Goal: Transaction & Acquisition: Purchase product/service

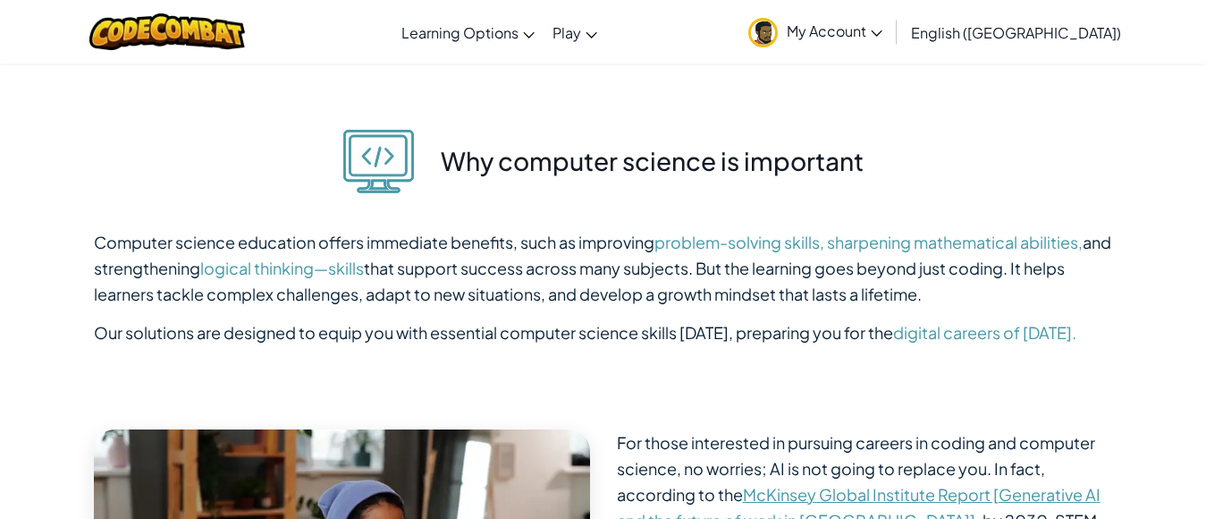
scroll to position [3827, 0]
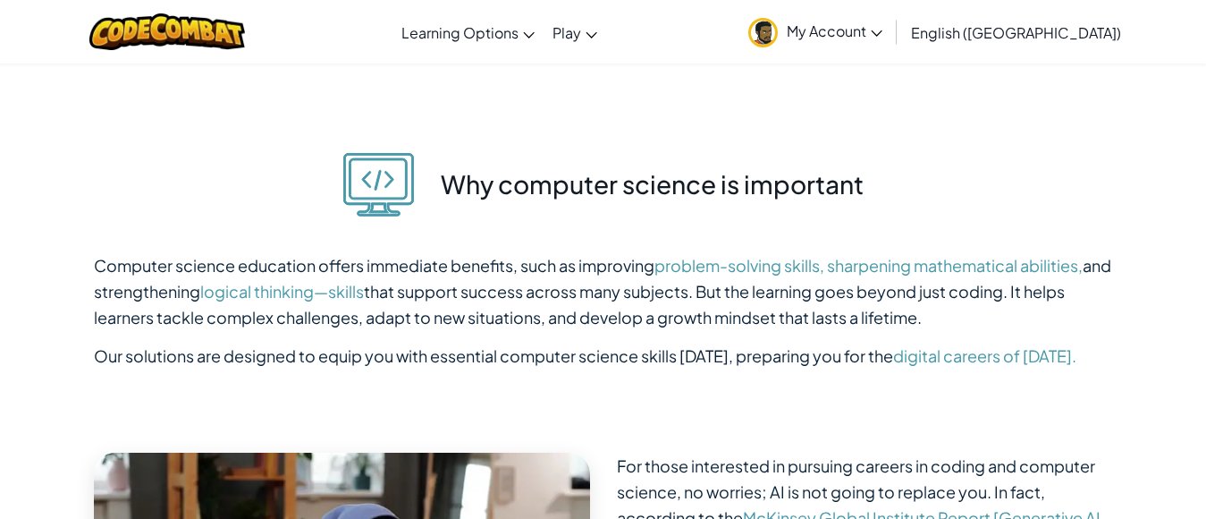
click at [883, 32] on span "My Account" at bounding box center [835, 30] width 96 height 19
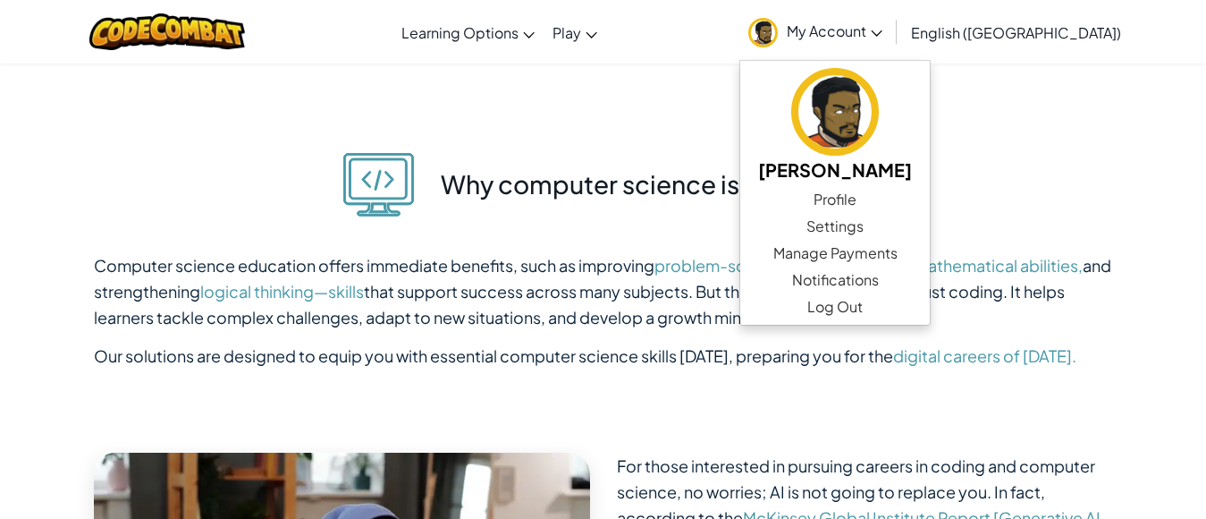
click at [883, 32] on span "My Account" at bounding box center [835, 30] width 96 height 19
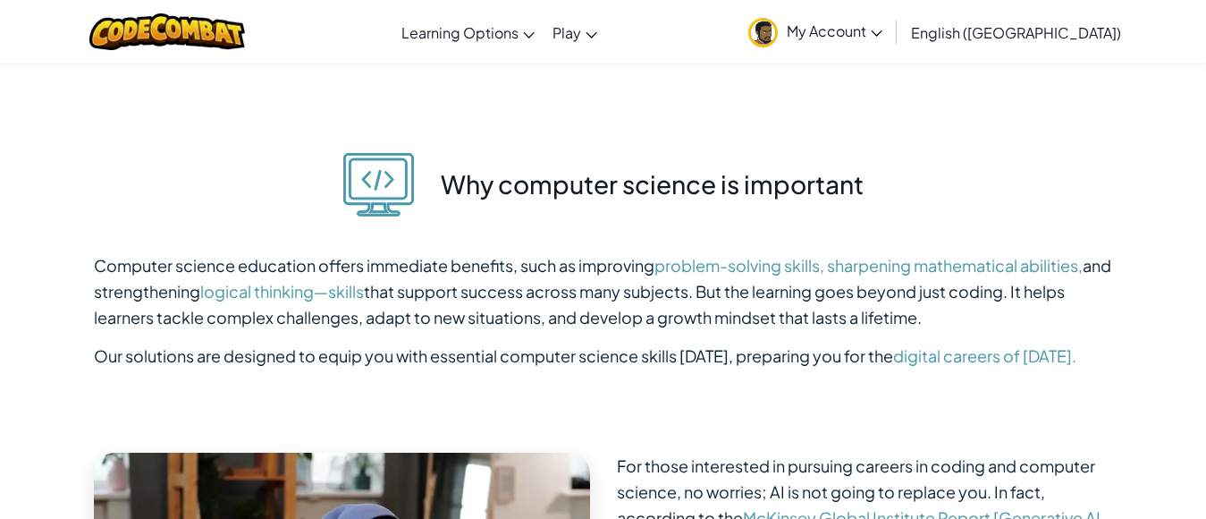
click at [883, 39] on span "My Account" at bounding box center [835, 30] width 96 height 19
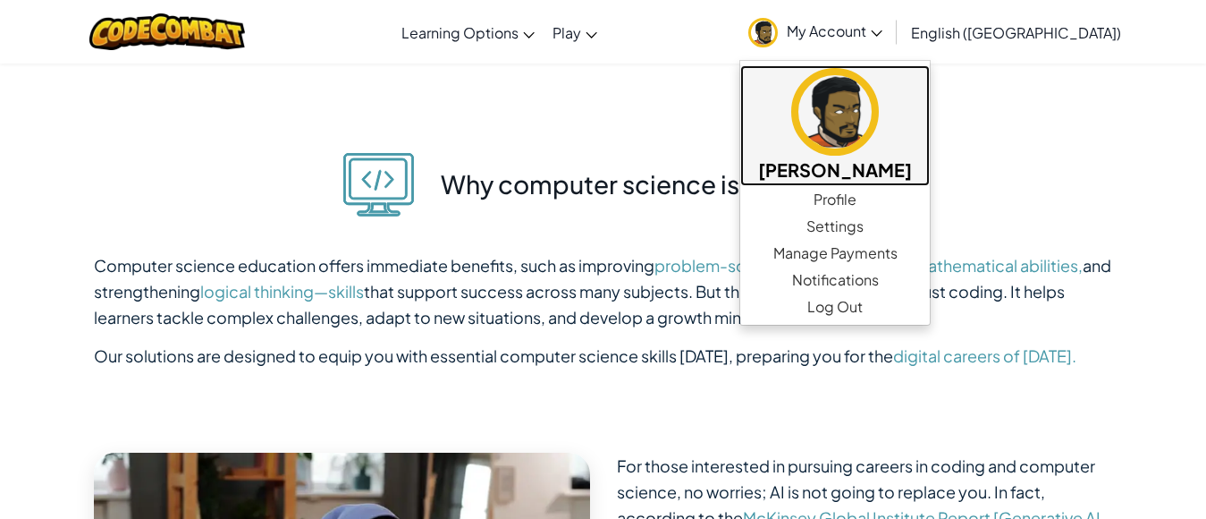
click at [879, 104] on img at bounding box center [835, 112] width 88 height 88
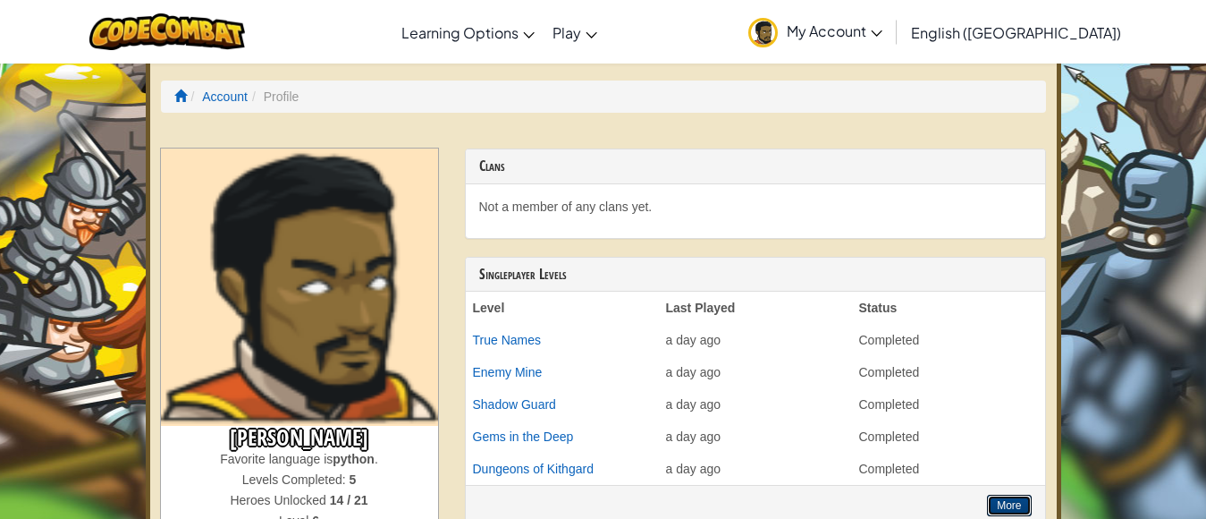
click at [1004, 497] on button "More" at bounding box center [1009, 504] width 44 height 21
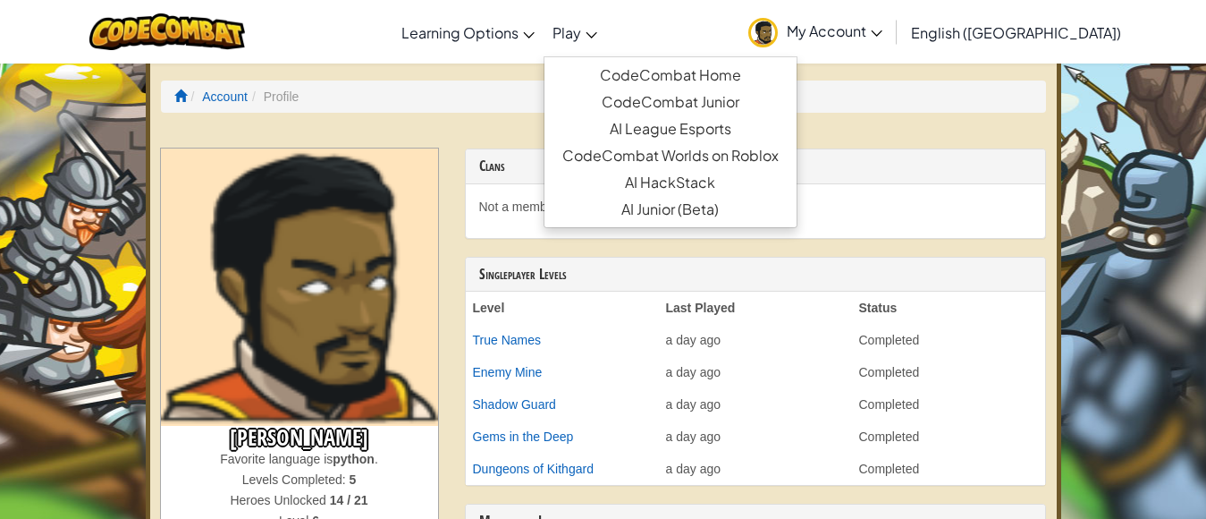
click at [606, 24] on link "Play" at bounding box center [575, 32] width 63 height 48
click at [581, 33] on span "Play" at bounding box center [567, 32] width 29 height 19
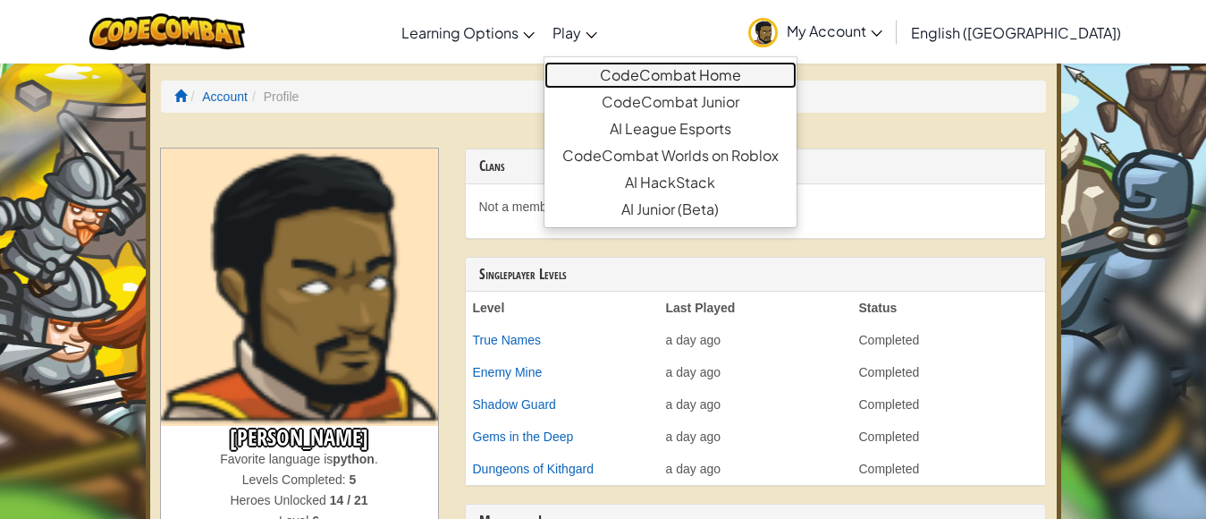
click at [738, 84] on link "CodeCombat Home" at bounding box center [671, 75] width 252 height 27
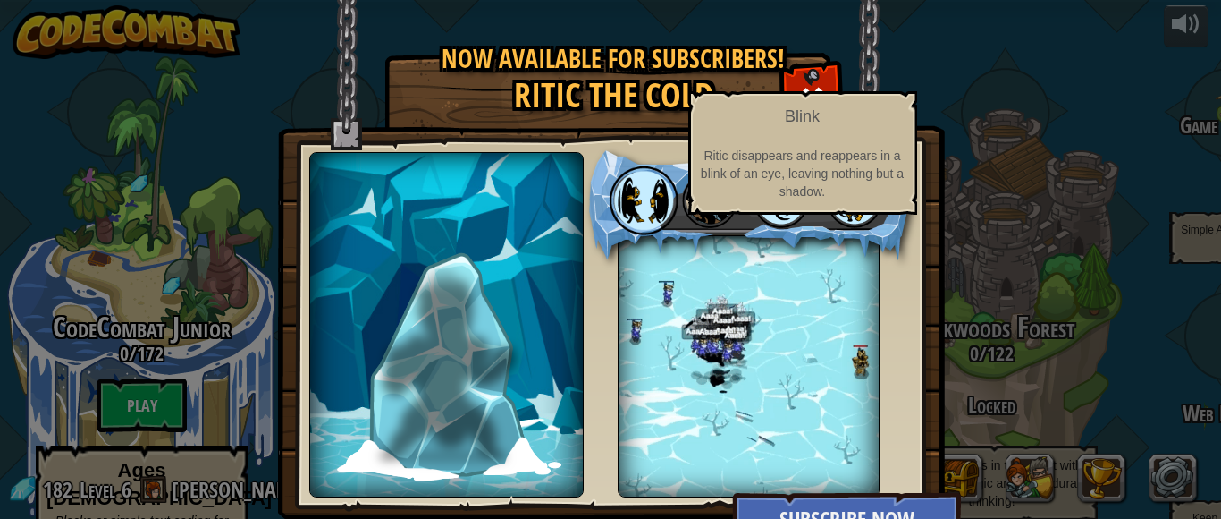
click at [623, 175] on img at bounding box center [644, 200] width 70 height 70
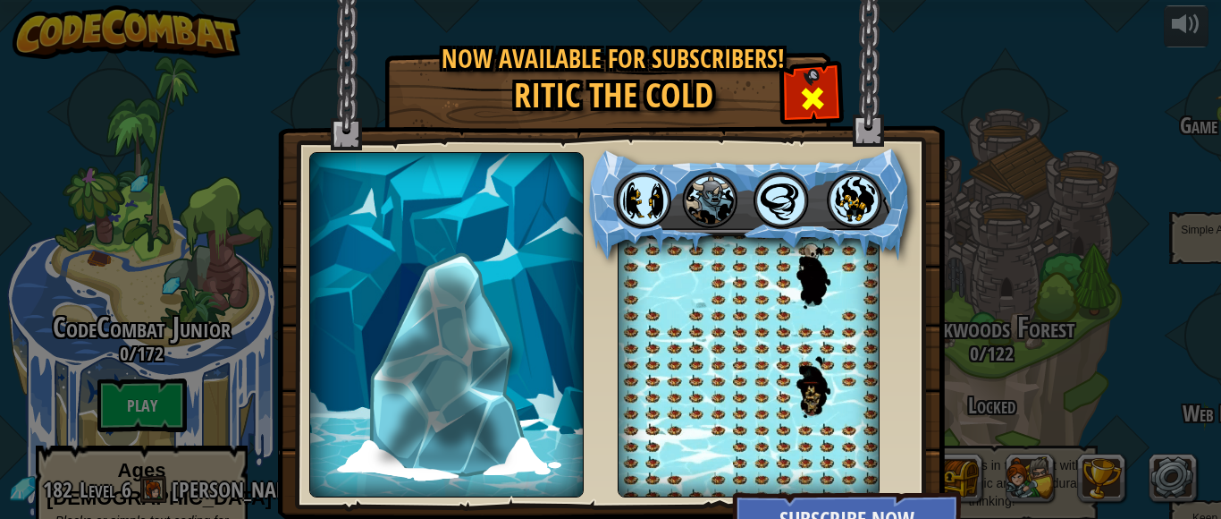
click at [826, 91] on div at bounding box center [812, 96] width 56 height 56
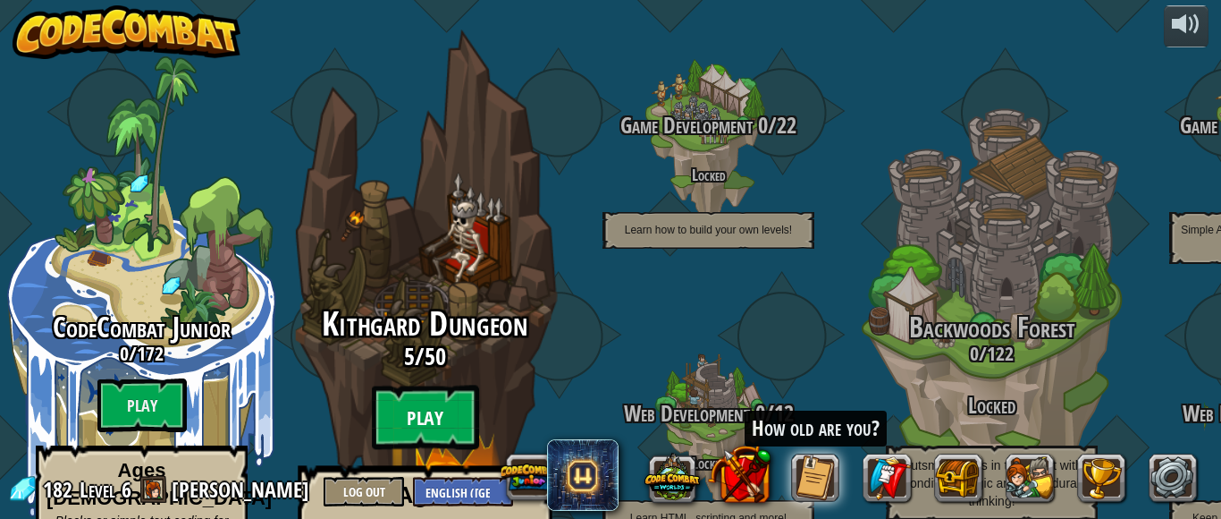
click at [448, 385] on btn "Play" at bounding box center [425, 417] width 107 height 64
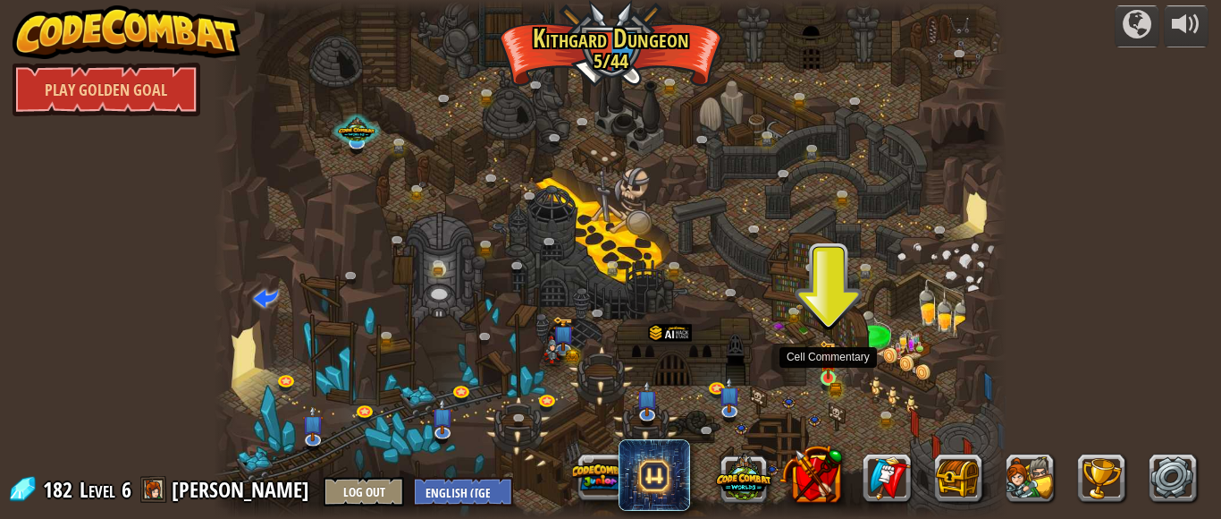
click at [832, 378] on img at bounding box center [829, 359] width 18 height 39
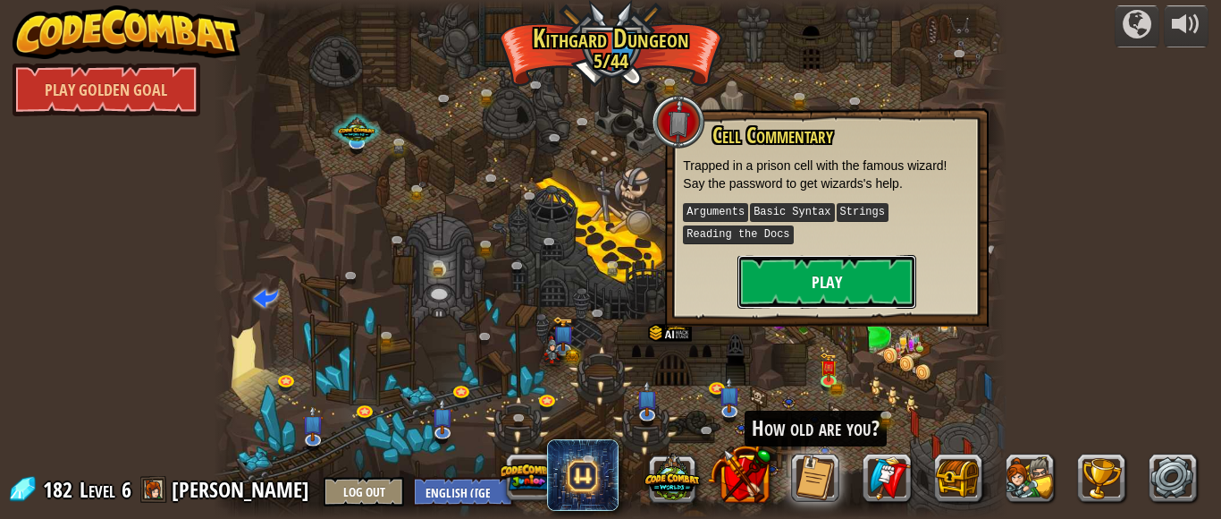
click at [817, 275] on button "Play" at bounding box center [827, 282] width 179 height 54
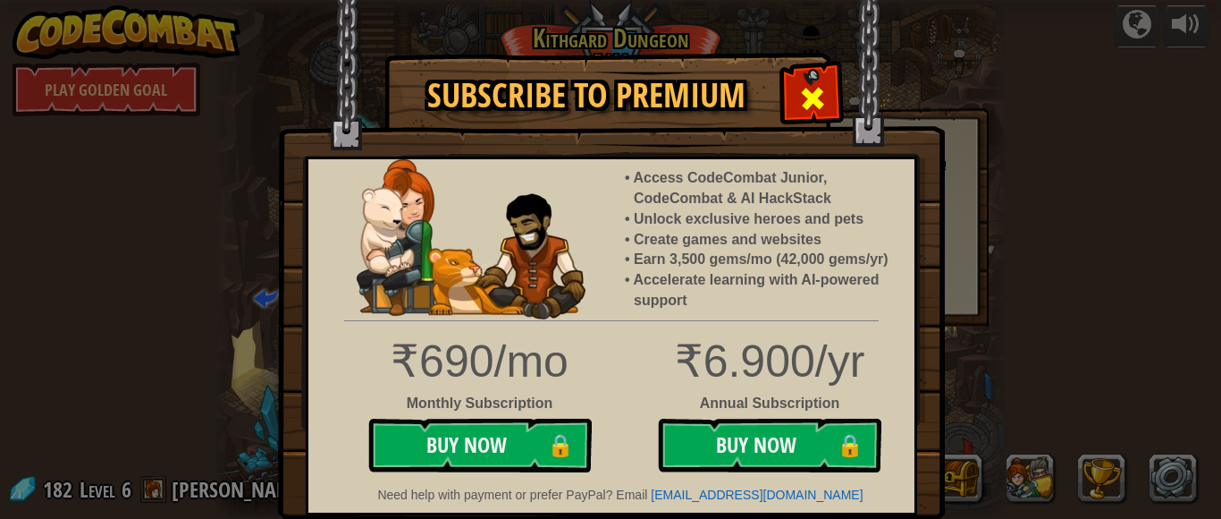
click at [804, 98] on span at bounding box center [812, 98] width 29 height 29
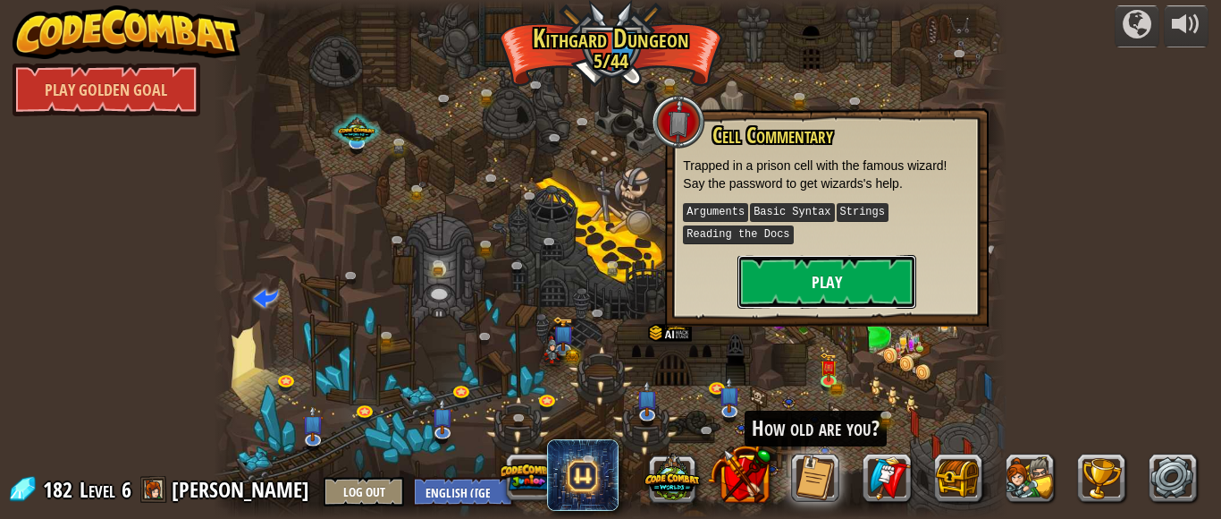
click at [858, 281] on button "Play" at bounding box center [827, 282] width 179 height 54
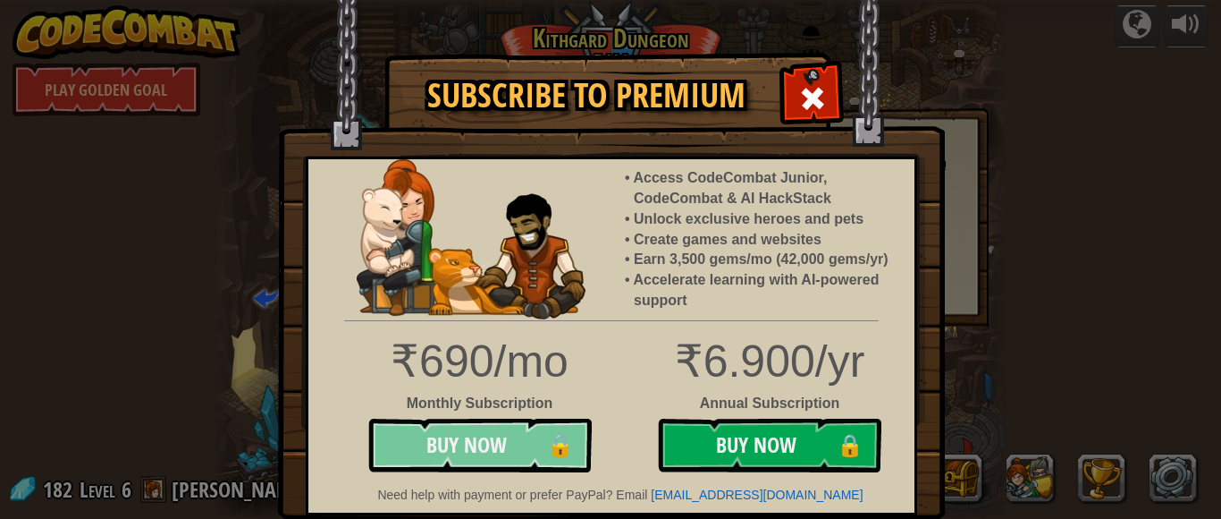
click at [536, 443] on button "Buy Now 🔒" at bounding box center [480, 445] width 224 height 54
